Goal: Transaction & Acquisition: Purchase product/service

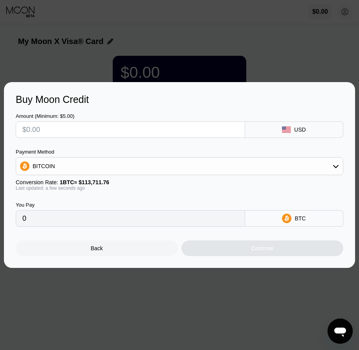
click at [146, 248] on div "Back" at bounding box center [97, 248] width 162 height 16
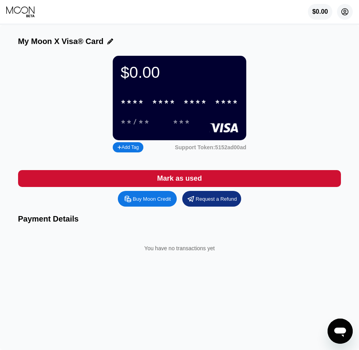
click at [342, 11] on icon at bounding box center [344, 12] width 7 height 7
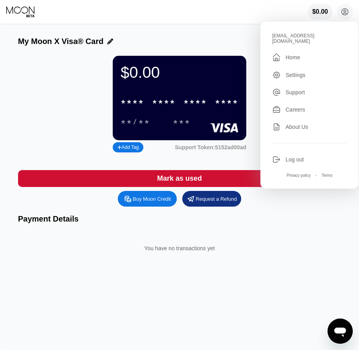
click at [289, 156] on div "Log out" at bounding box center [294, 159] width 18 height 6
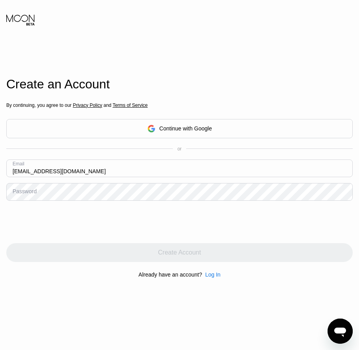
type input "[EMAIL_ADDRESS][DOMAIN_NAME]"
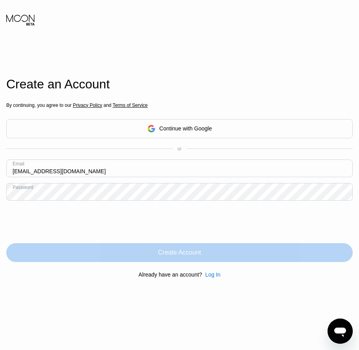
click at [182, 256] on div "Create Account" at bounding box center [179, 252] width 43 height 8
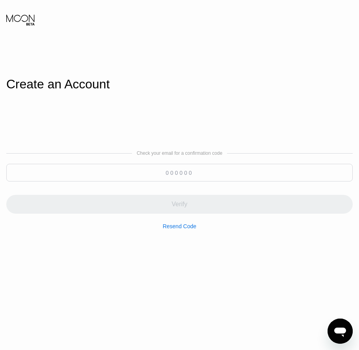
paste input "206952"
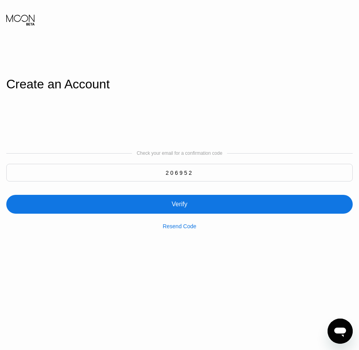
type input "206952"
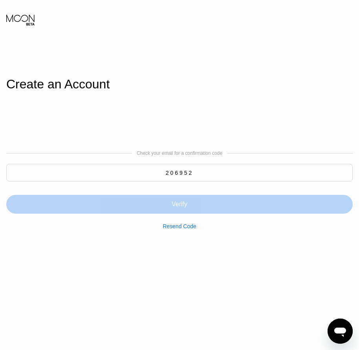
click at [183, 211] on div "Verify" at bounding box center [179, 204] width 346 height 19
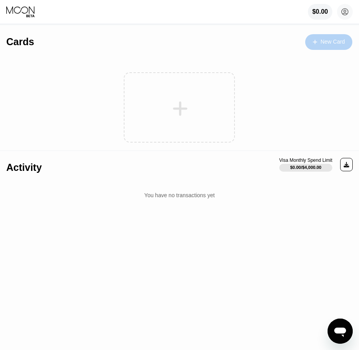
click at [334, 43] on div "New Card" at bounding box center [332, 41] width 24 height 7
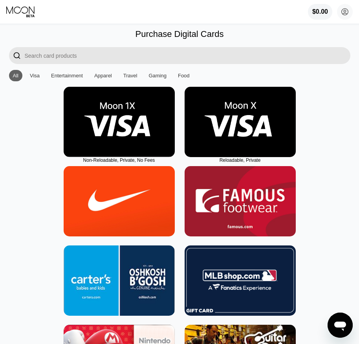
click at [247, 151] on img at bounding box center [239, 122] width 111 height 70
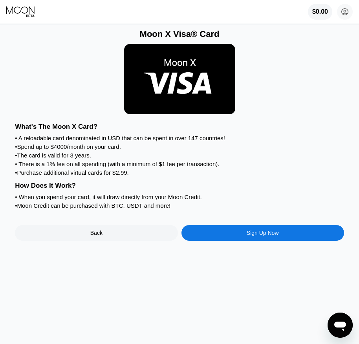
click at [245, 241] on div "Sign Up Now" at bounding box center [262, 233] width 162 height 16
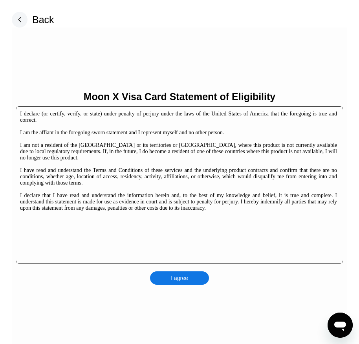
click at [191, 275] on div "I agree" at bounding box center [179, 277] width 59 height 13
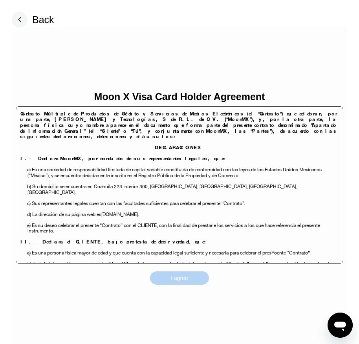
click at [190, 280] on div "I agree" at bounding box center [179, 277] width 59 height 13
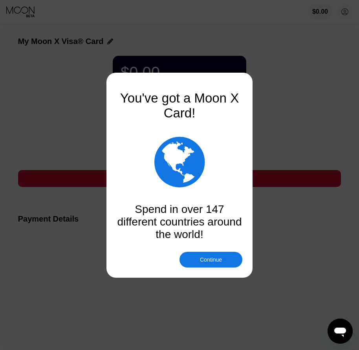
click at [212, 262] on div "Continue" at bounding box center [211, 259] width 22 height 6
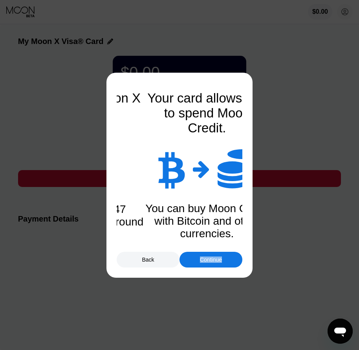
click at [212, 262] on div "Continue" at bounding box center [211, 259] width 22 height 6
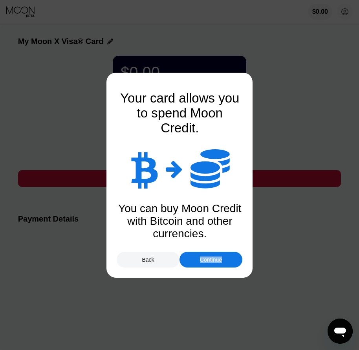
click at [212, 262] on div "Continue" at bounding box center [211, 259] width 22 height 6
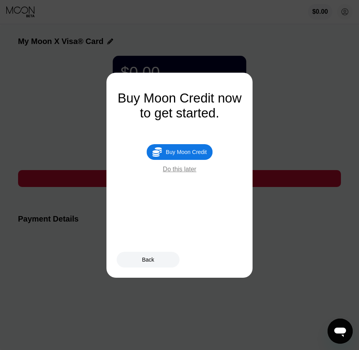
click at [193, 155] on div "Buy Moon Credit" at bounding box center [186, 152] width 41 height 6
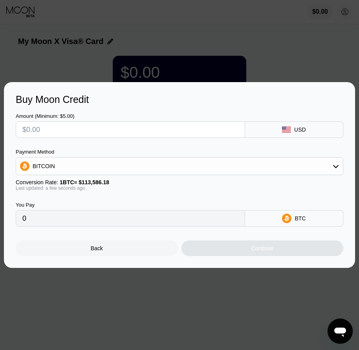
click at [114, 251] on div "Back" at bounding box center [97, 248] width 162 height 16
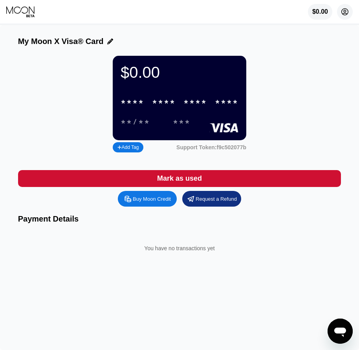
click at [346, 16] on circle at bounding box center [345, 12] width 16 height 16
